Goal: Information Seeking & Learning: Learn about a topic

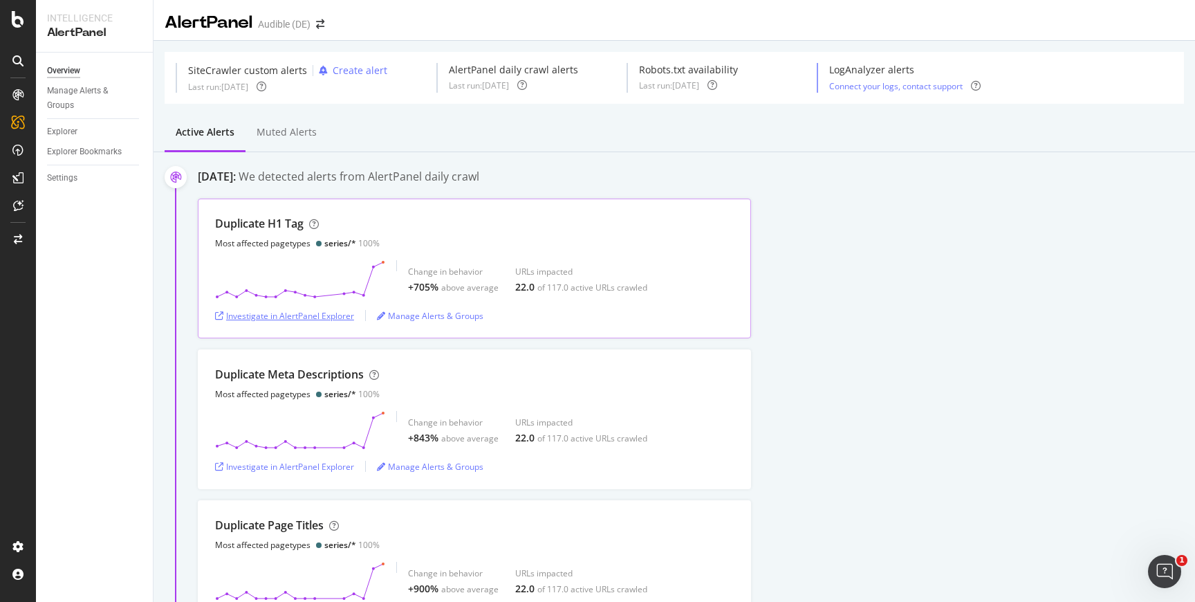
click at [305, 305] on div "Investigate in AlertPanel Explorer" at bounding box center [284, 315] width 139 height 21
click at [63, 147] on div "SiteCrawler" at bounding box center [75, 153] width 49 height 14
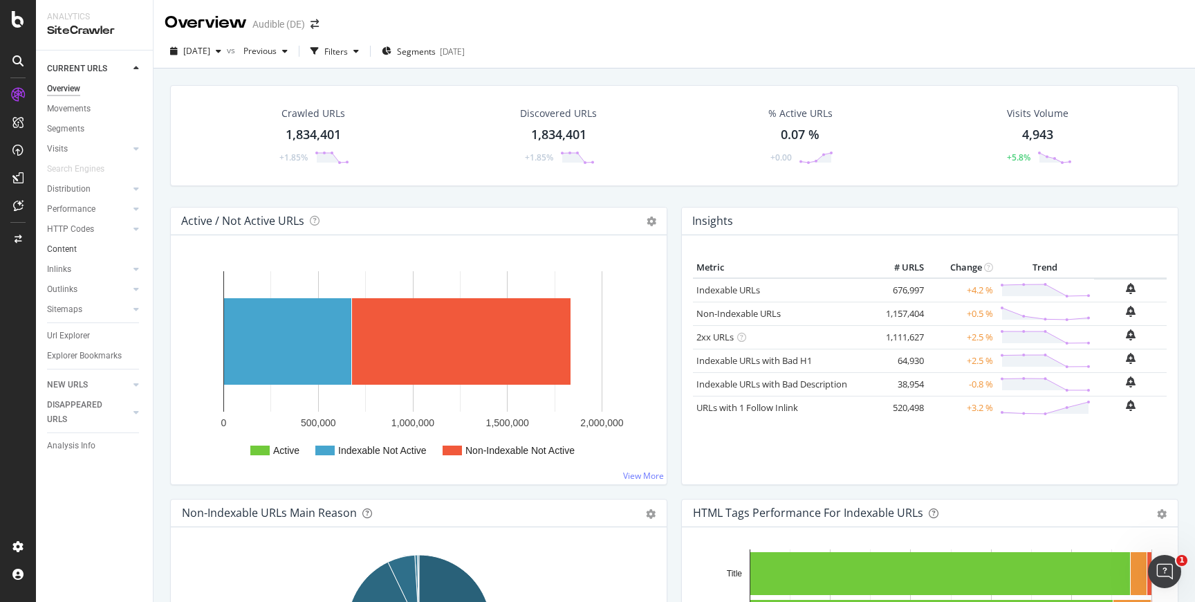
click at [103, 252] on link "Content" at bounding box center [95, 249] width 96 height 15
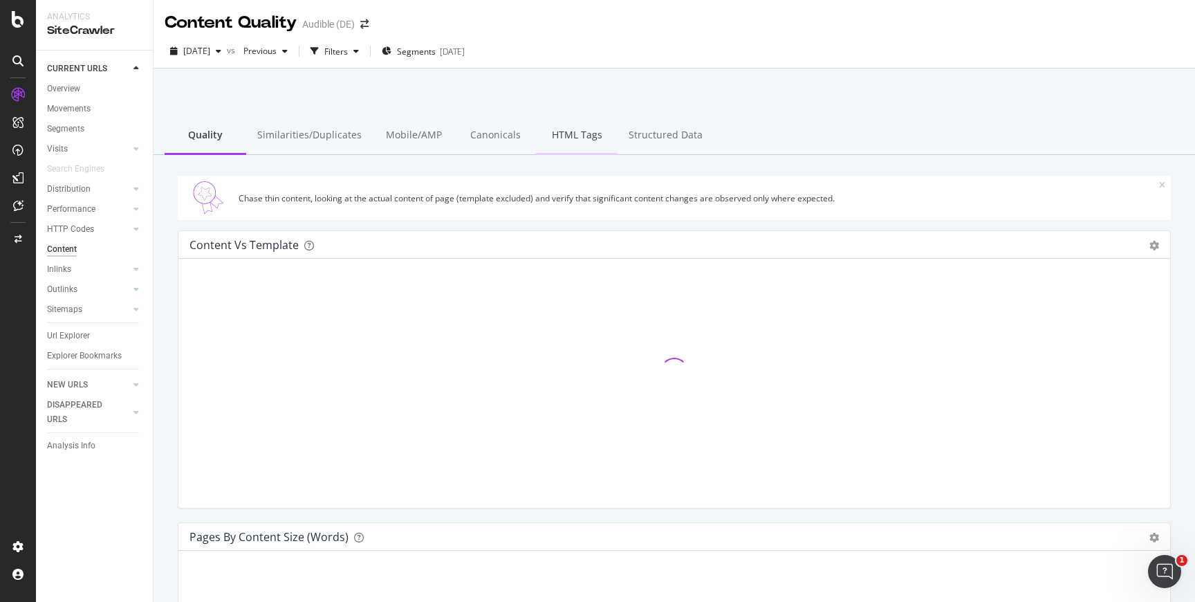
click at [548, 129] on div "HTML Tags" at bounding box center [577, 136] width 82 height 38
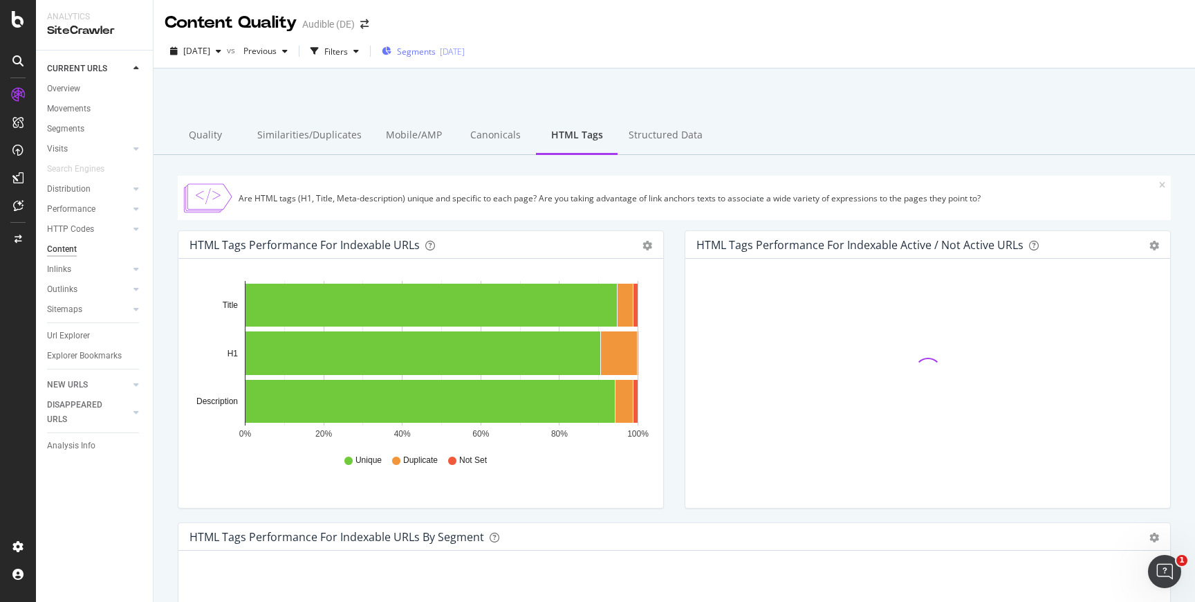
click at [431, 49] on span "Segments" at bounding box center [416, 52] width 39 height 12
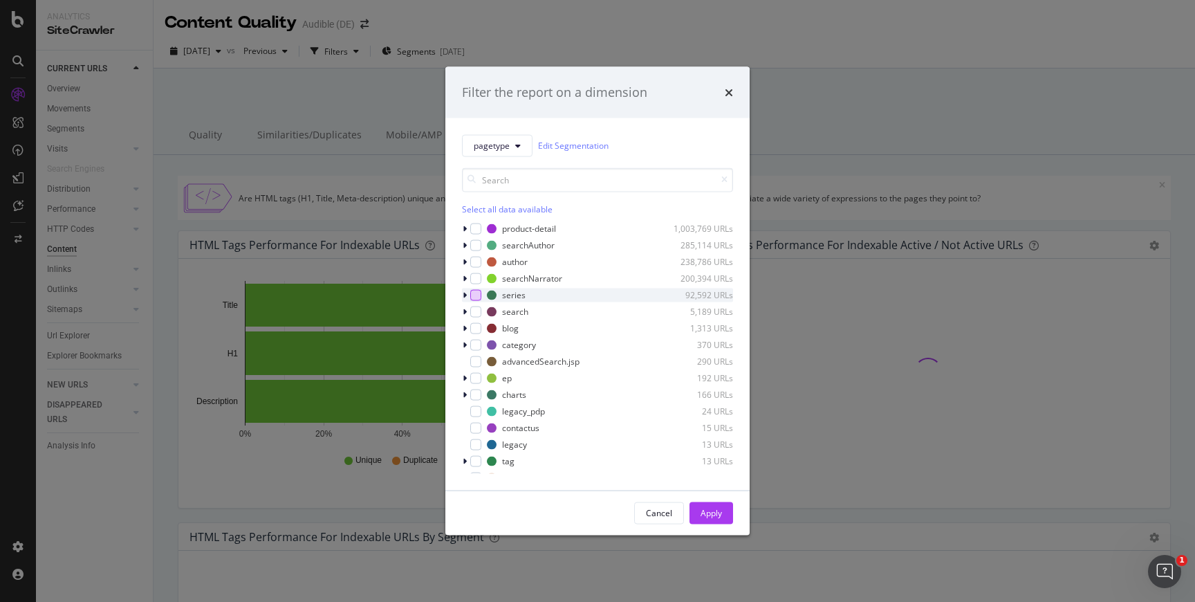
click at [471, 293] on div "modal" at bounding box center [475, 294] width 11 height 11
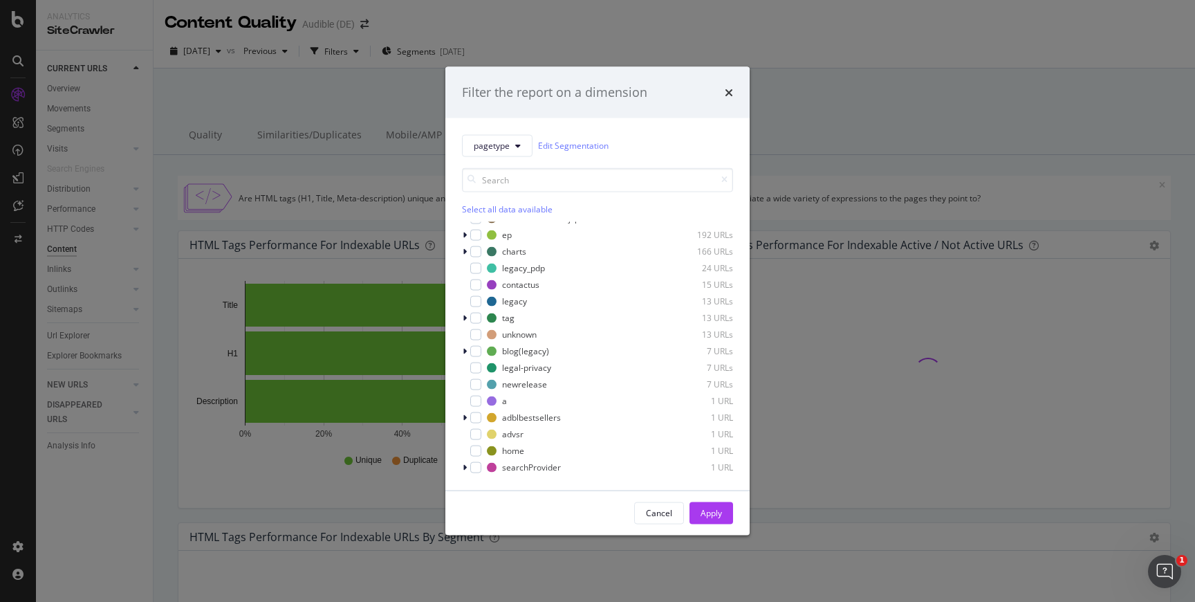
scroll to position [144, 0]
click at [195, 589] on icon "Close survey" at bounding box center [191, 585] width 8 height 8
click at [739, 515] on div "Cancel Apply" at bounding box center [597, 512] width 304 height 44
click at [725, 509] on button "Apply" at bounding box center [711, 512] width 44 height 22
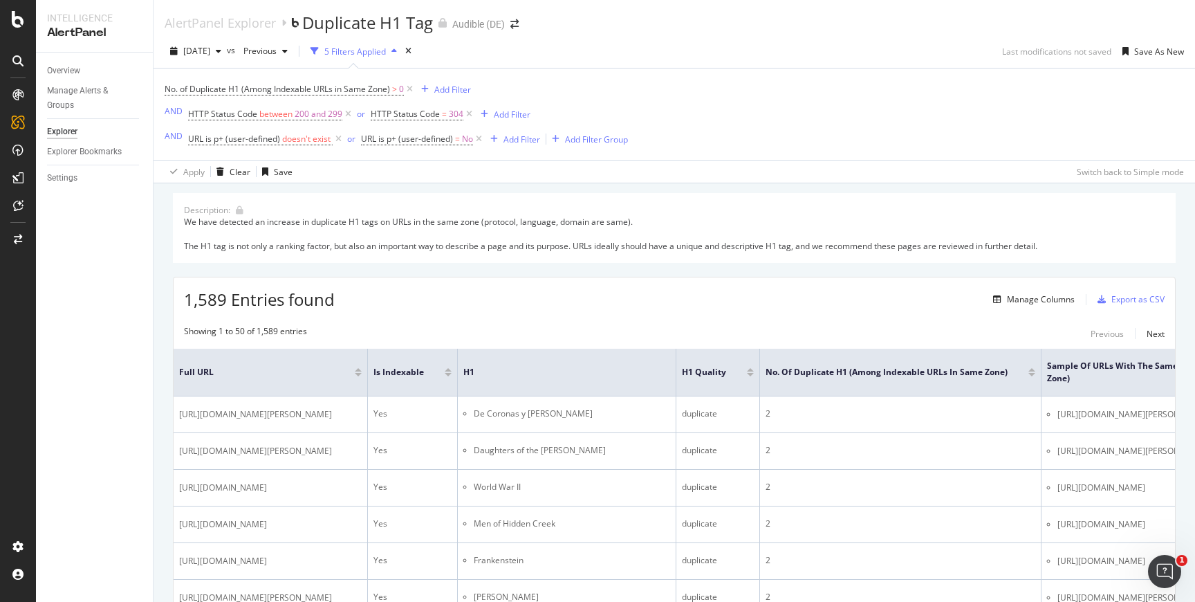
click at [195, 589] on polygon "Close survey" at bounding box center [191, 585] width 8 height 8
